Goal: Task Accomplishment & Management: Complete application form

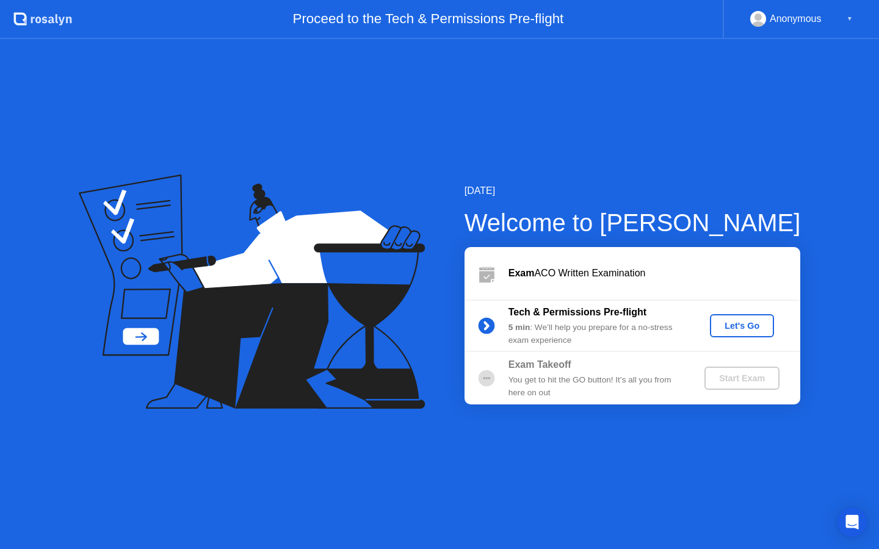
click at [733, 324] on div "Let's Go" at bounding box center [742, 326] width 54 height 10
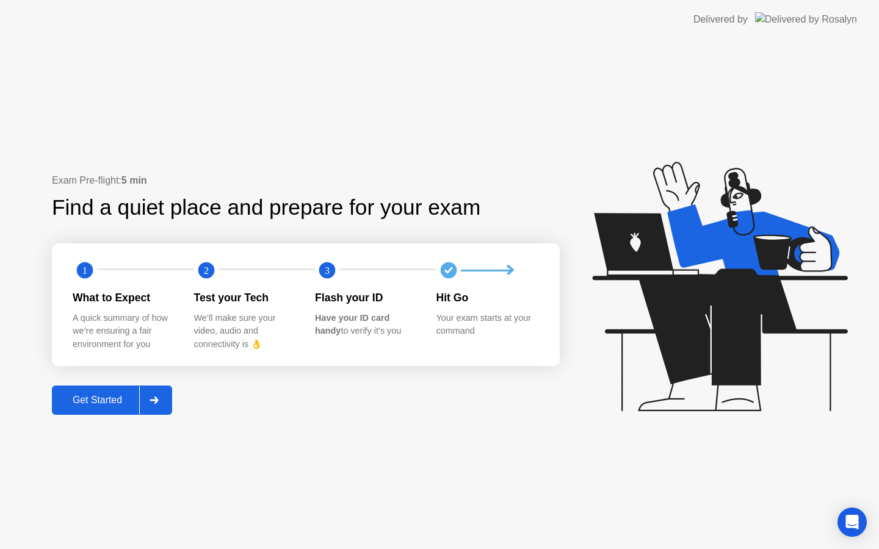
click at [161, 403] on div at bounding box center [153, 400] width 29 height 28
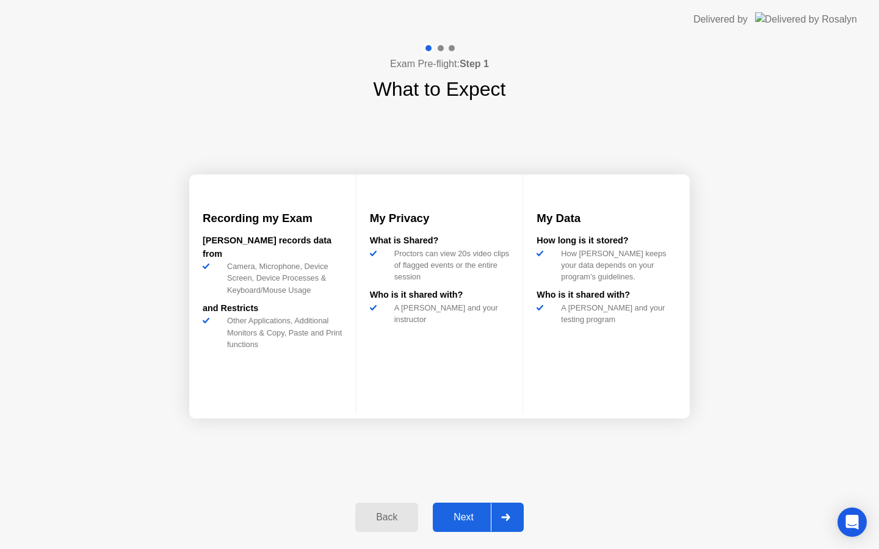
click at [509, 516] on icon at bounding box center [505, 517] width 9 height 7
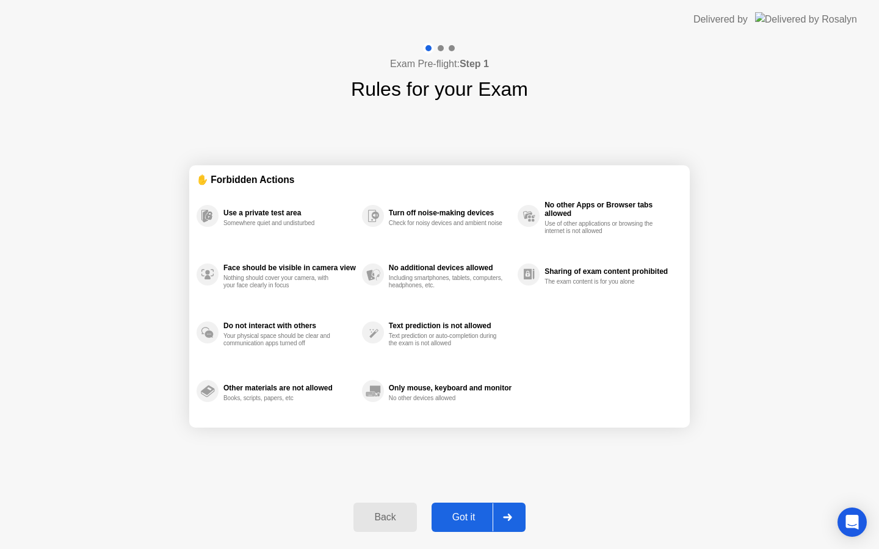
click at [508, 515] on icon at bounding box center [507, 517] width 9 height 7
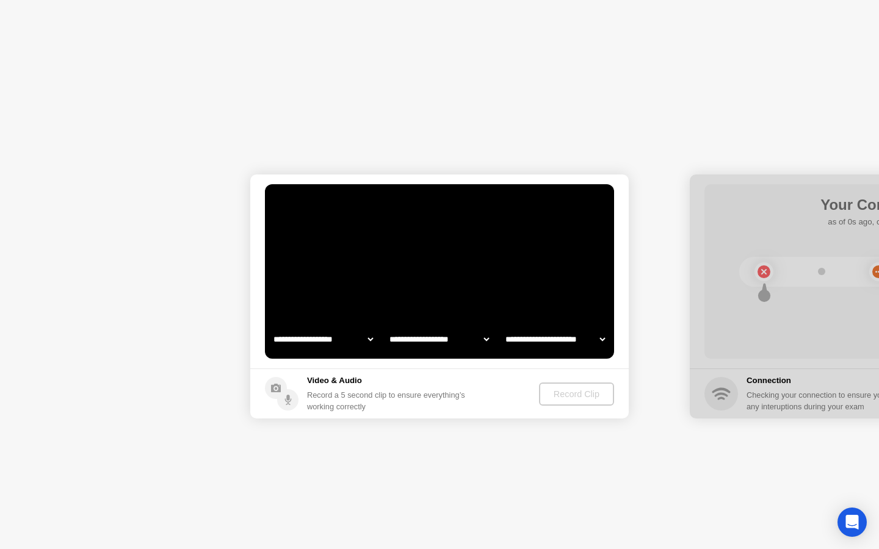
select select "**********"
select select "*******"
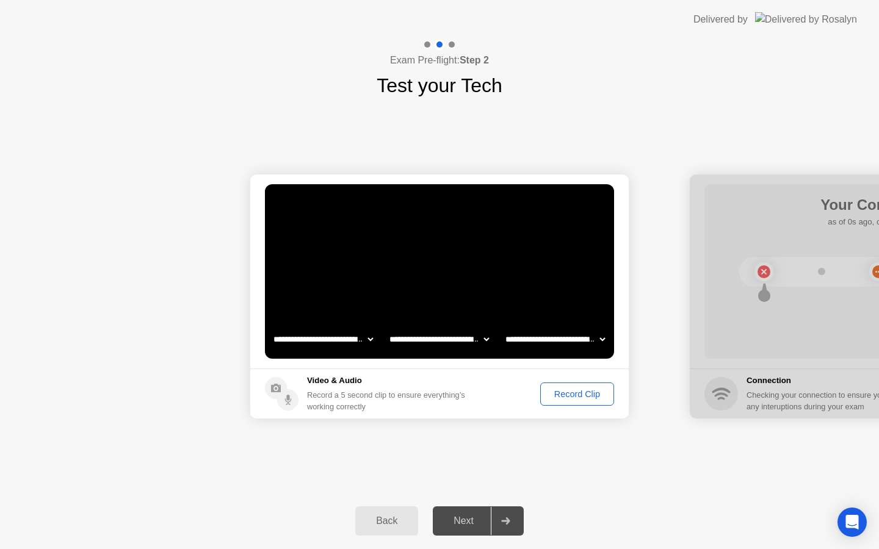
click at [592, 396] on div "Record Clip" at bounding box center [577, 394] width 65 height 10
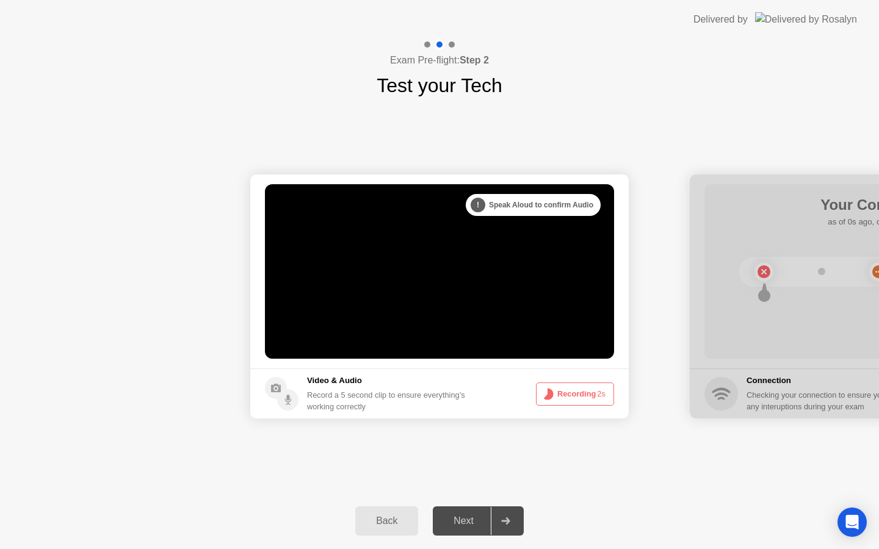
click at [592, 396] on button "Recording 2s" at bounding box center [575, 394] width 78 height 23
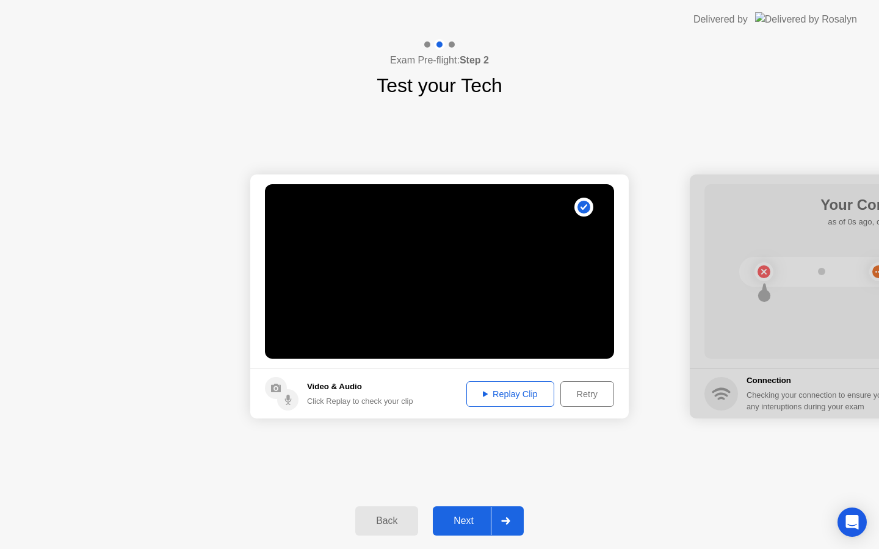
click at [523, 391] on div "Replay Clip" at bounding box center [510, 394] width 79 height 10
click at [510, 523] on icon at bounding box center [505, 521] width 9 height 7
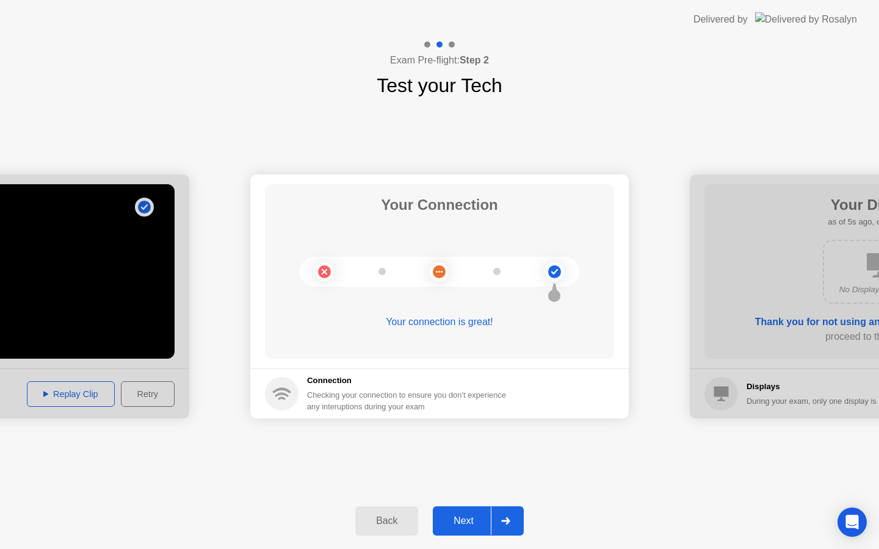
click at [480, 518] on div "Next" at bounding box center [463, 521] width 54 height 11
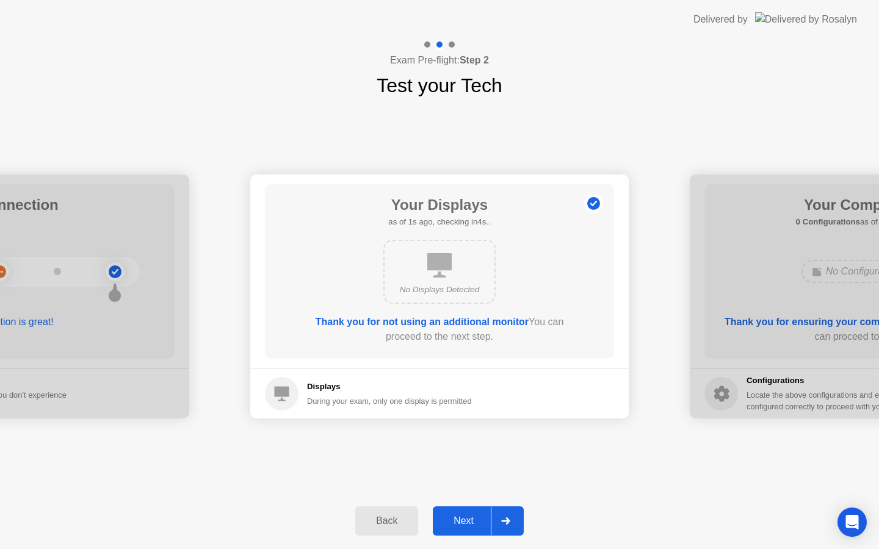
click at [454, 523] on div "Next" at bounding box center [463, 521] width 54 height 11
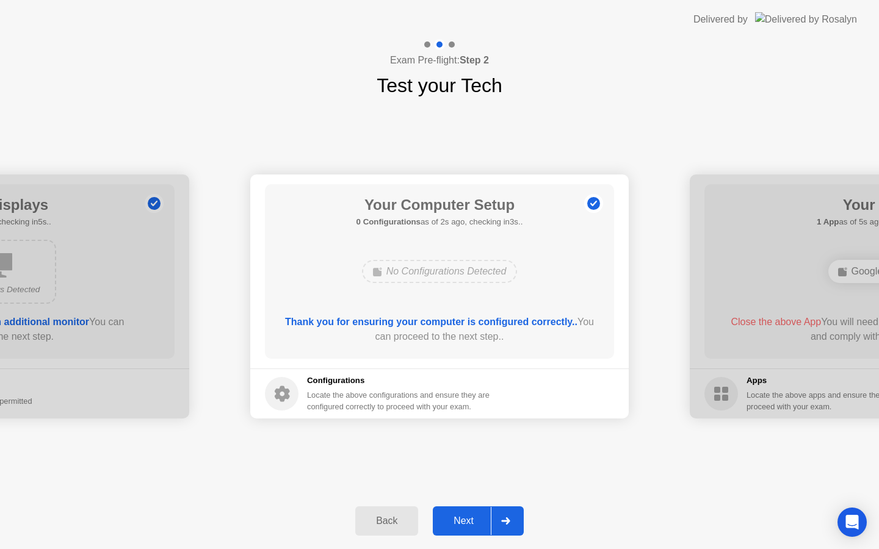
click at [455, 526] on div "Next" at bounding box center [463, 521] width 54 height 11
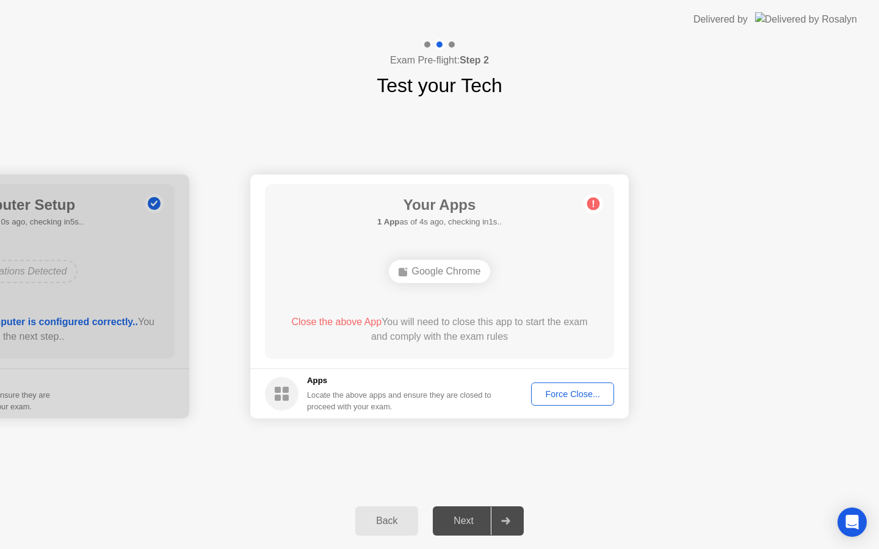
click at [577, 396] on div "Force Close..." at bounding box center [572, 394] width 74 height 10
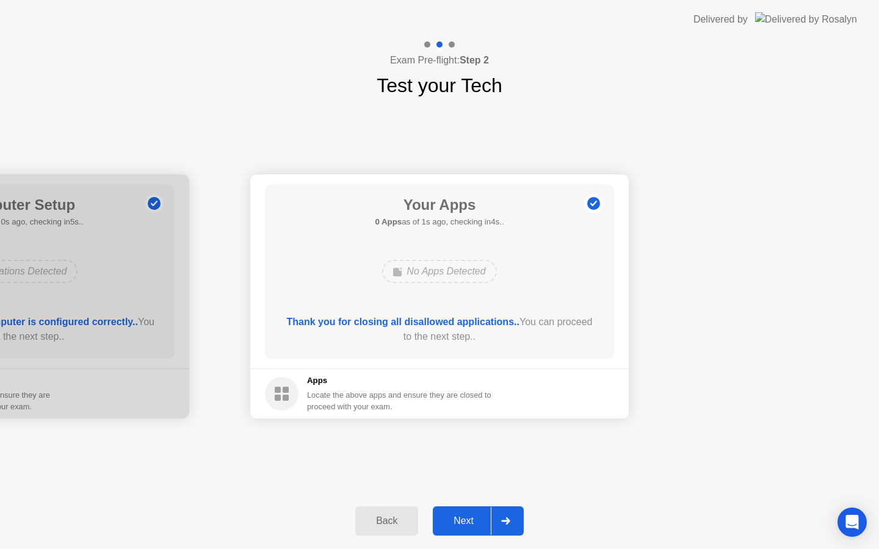
click at [468, 519] on div "Next" at bounding box center [463, 521] width 54 height 11
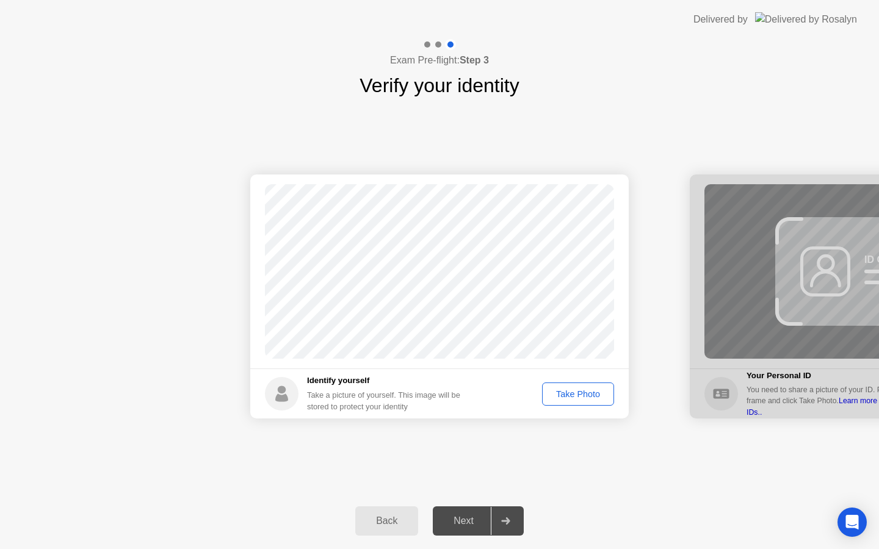
click at [556, 393] on div "Take Photo" at bounding box center [577, 394] width 63 height 10
click at [481, 521] on div "Next" at bounding box center [463, 521] width 54 height 11
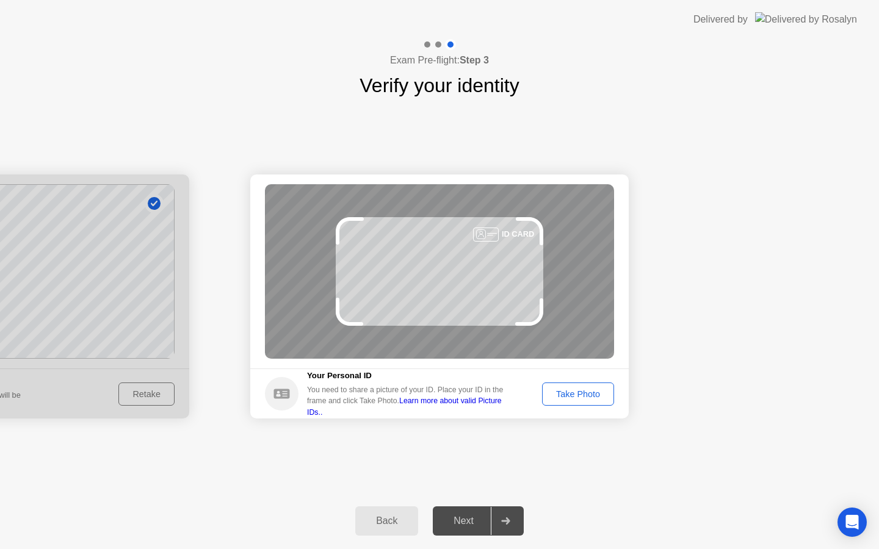
click at [568, 391] on div "Take Photo" at bounding box center [577, 394] width 63 height 10
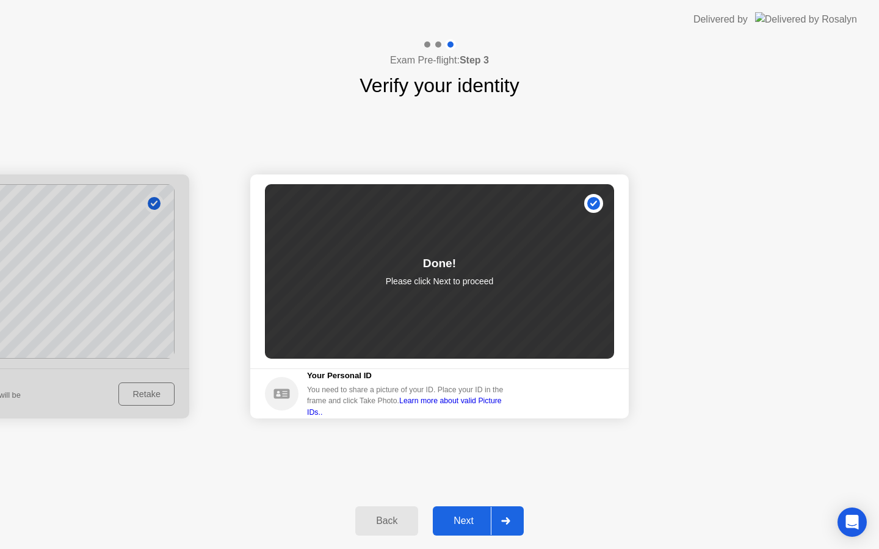
click at [452, 523] on div "Next" at bounding box center [463, 521] width 54 height 11
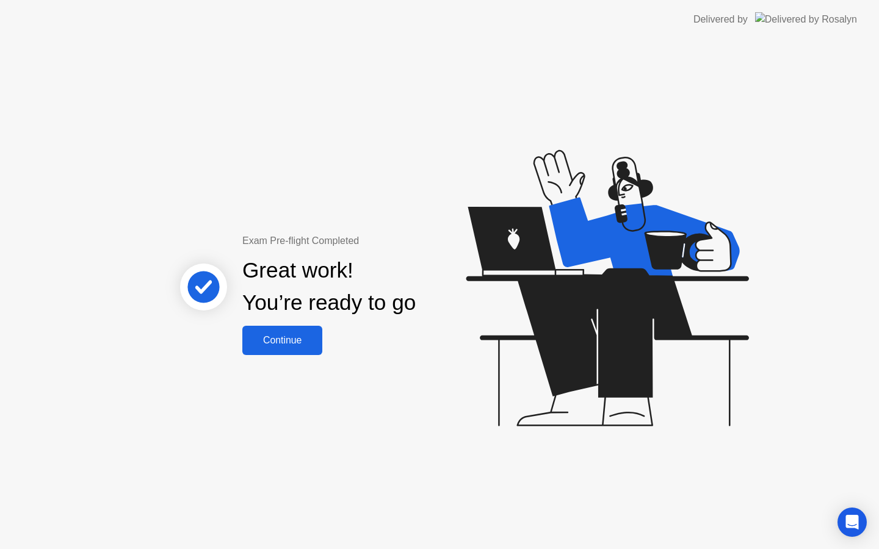
click at [306, 342] on div "Continue" at bounding box center [282, 340] width 73 height 11
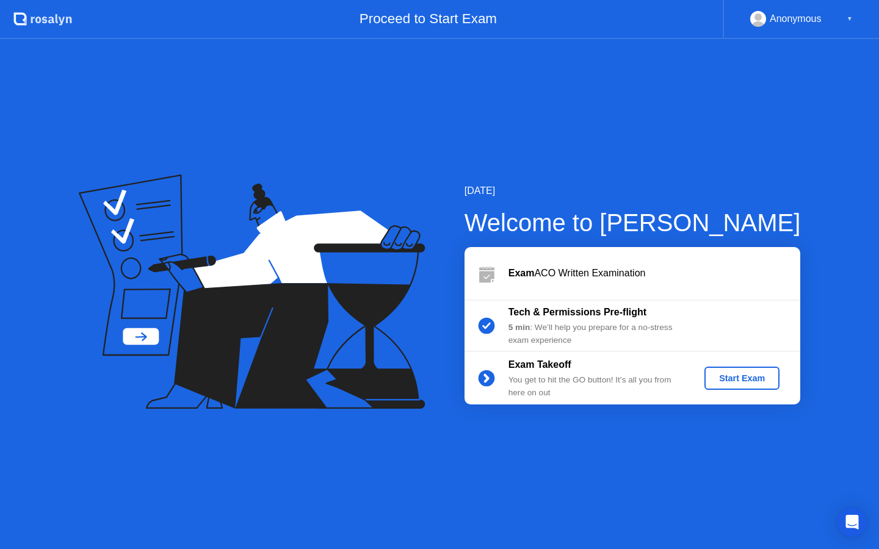
click at [722, 382] on div "Start Exam" at bounding box center [741, 379] width 65 height 10
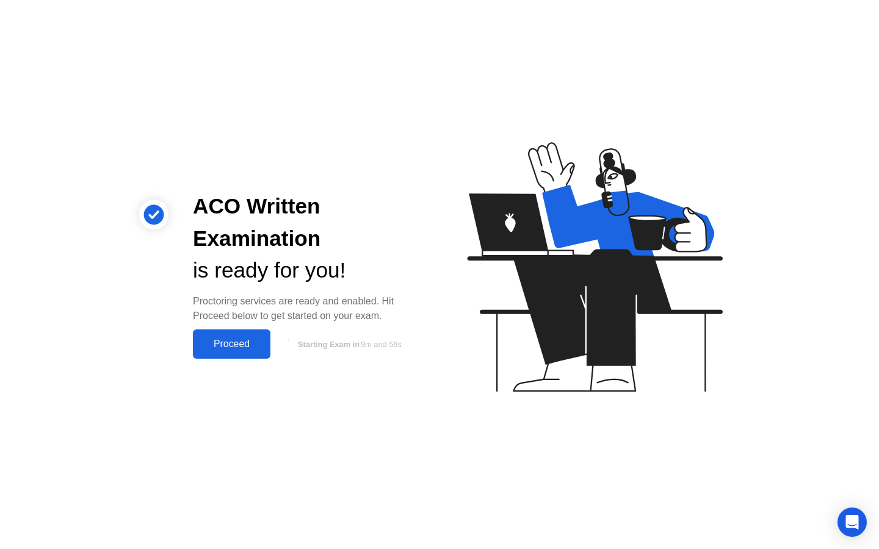
click at [258, 350] on div "Proceed" at bounding box center [232, 344] width 70 height 11
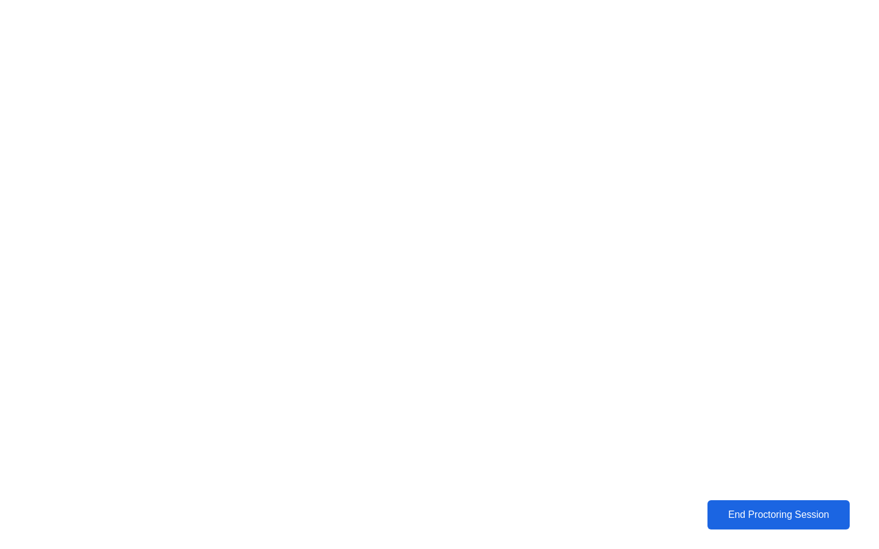
click at [747, 521] on div "End Proctoring Session" at bounding box center [779, 515] width 136 height 11
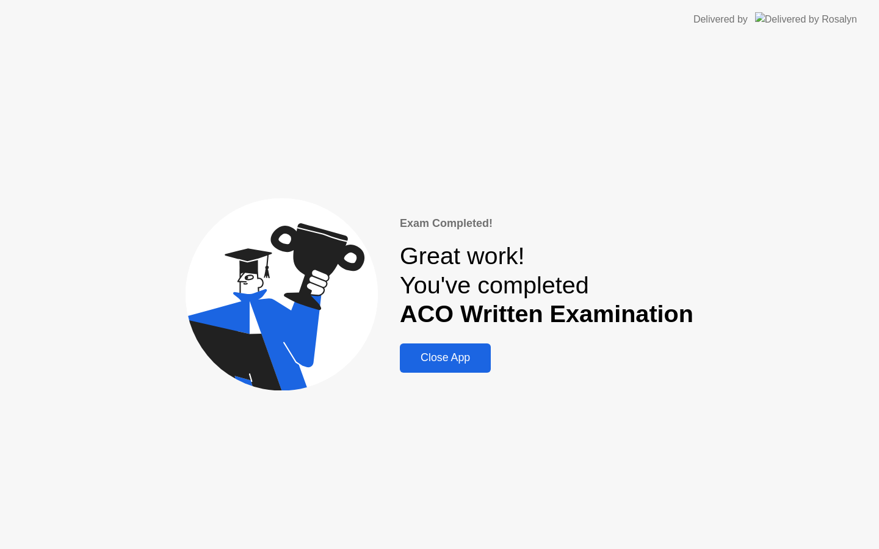
click at [469, 355] on div "Close App" at bounding box center [446, 358] width 84 height 13
